Goal: Task Accomplishment & Management: Manage account settings

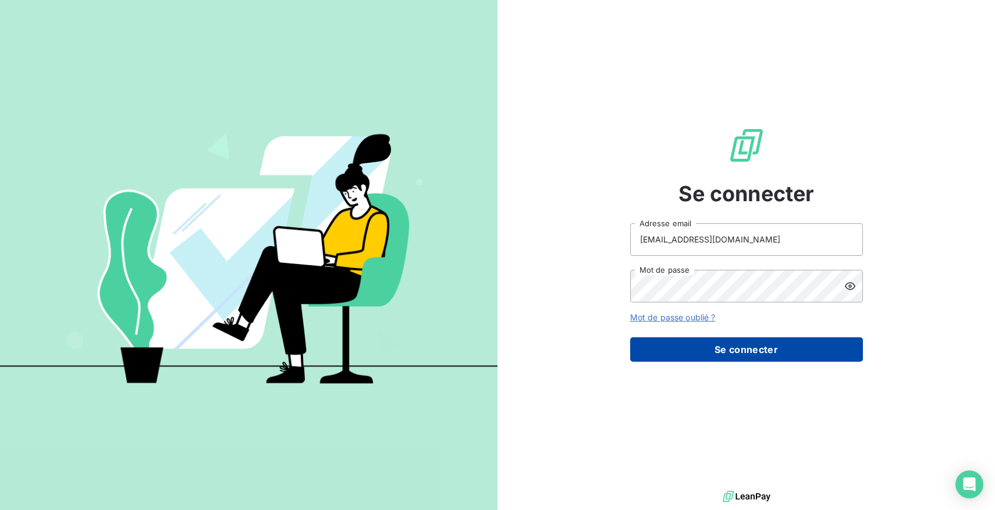
click at [694, 346] on button "Se connecter" at bounding box center [746, 349] width 233 height 24
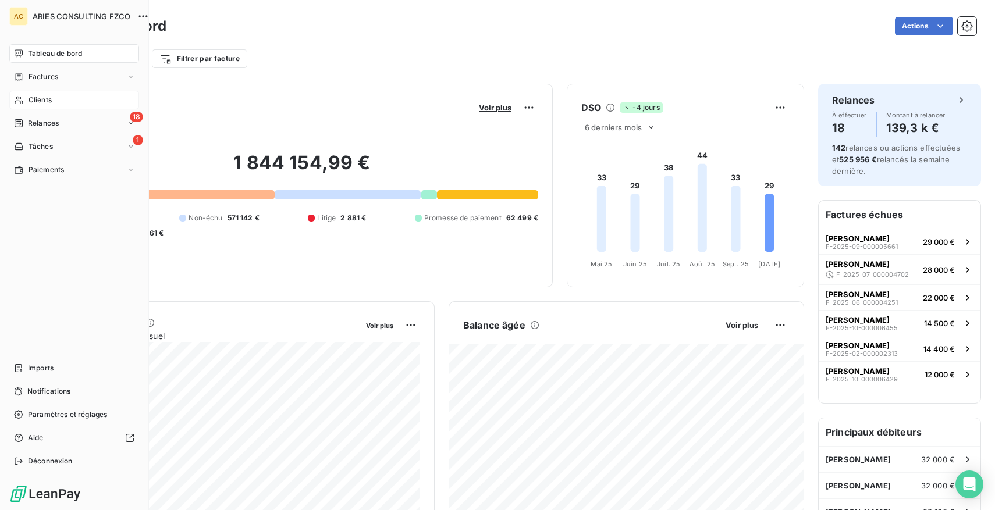
click at [47, 98] on span "Clients" at bounding box center [40, 100] width 23 height 10
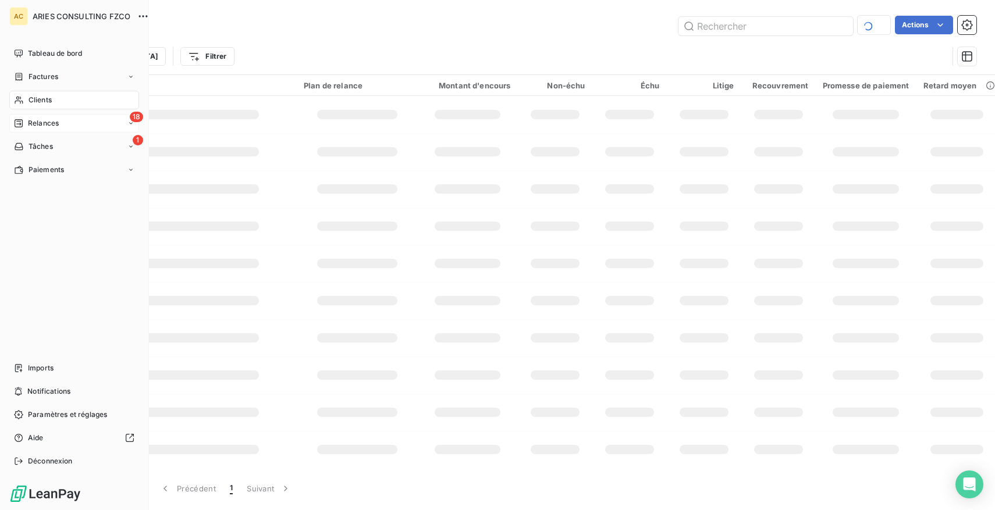
click at [42, 118] on span "Relances" at bounding box center [43, 123] width 31 height 10
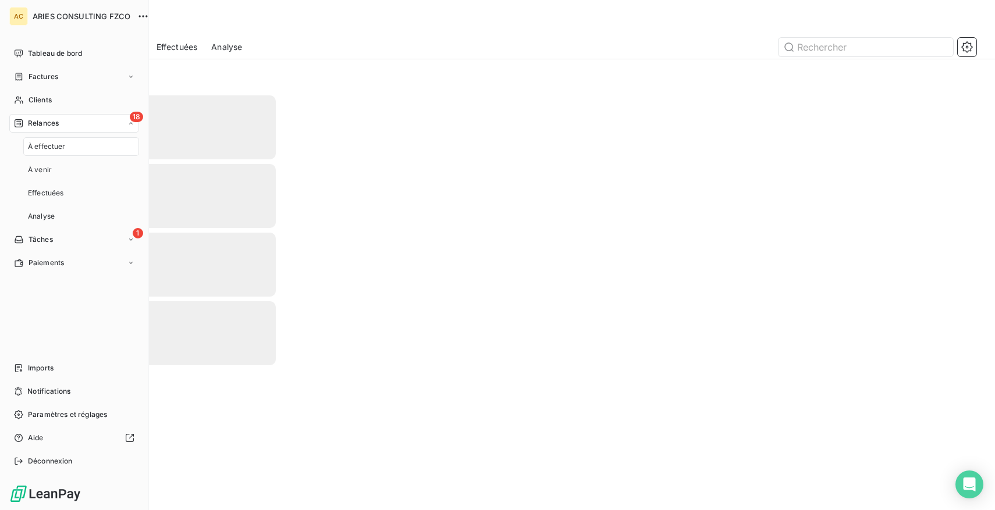
click at [62, 144] on span "À effectuer" at bounding box center [47, 146] width 38 height 10
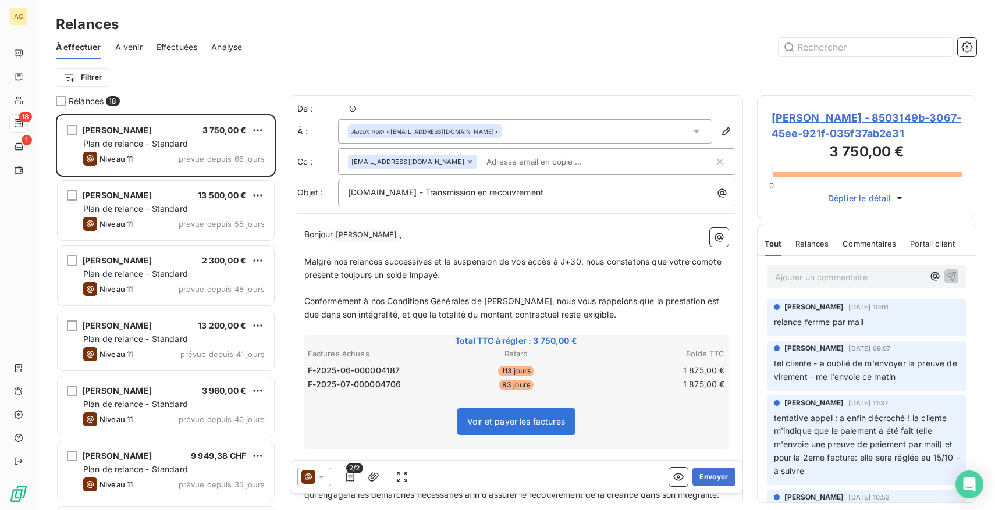
scroll to position [396, 219]
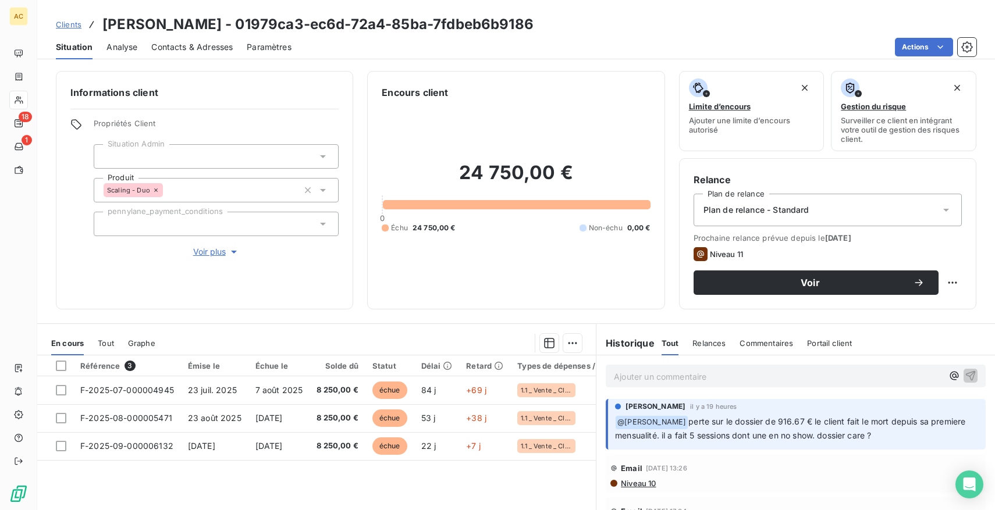
click at [106, 339] on span "Tout" at bounding box center [106, 343] width 16 height 9
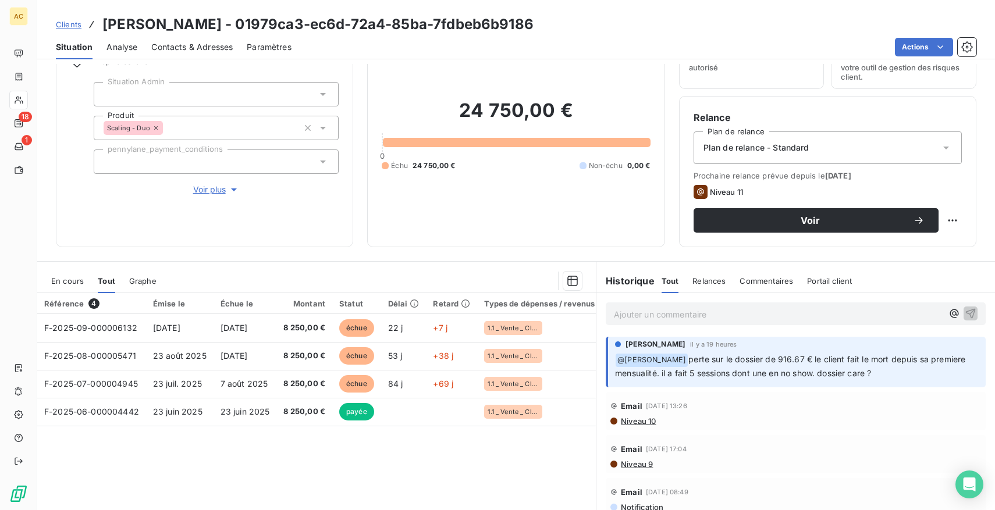
scroll to position [68, 0]
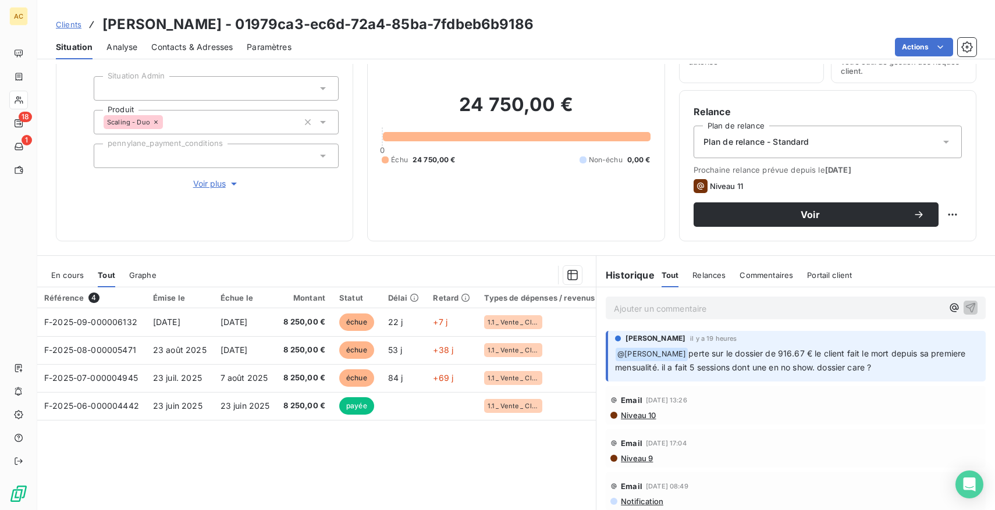
click at [672, 305] on p "Ajouter un commentaire ﻿" at bounding box center [778, 308] width 329 height 15
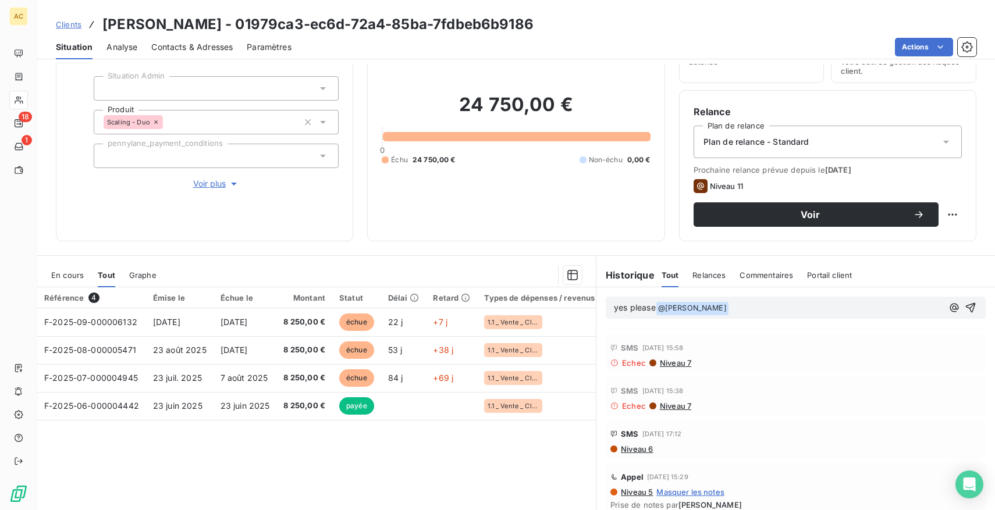
scroll to position [593, 0]
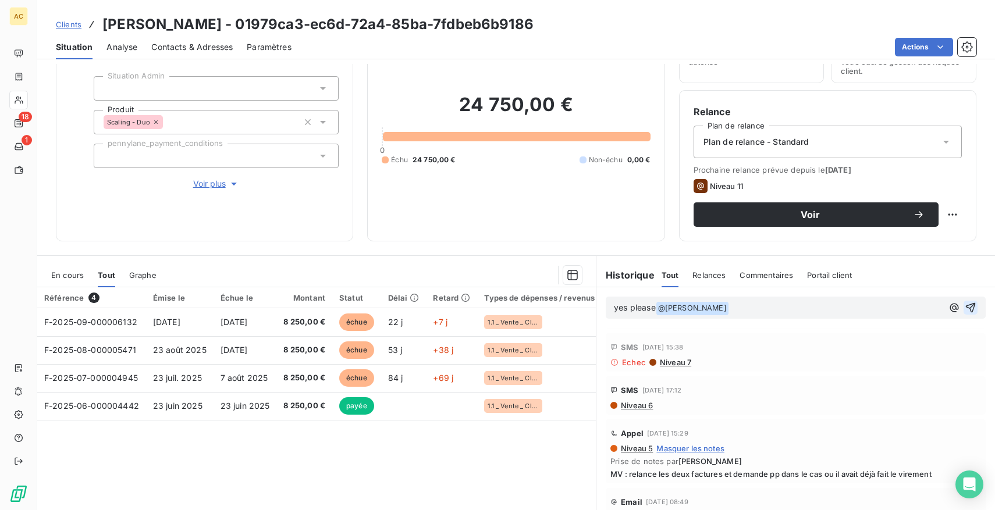
click at [966, 305] on icon "button" at bounding box center [971, 308] width 12 height 12
